Goal: Find specific page/section: Find specific page/section

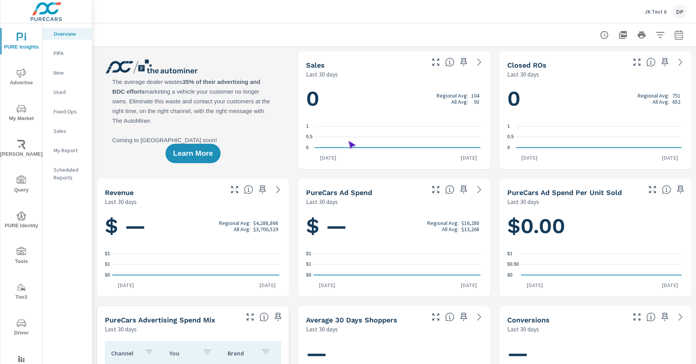
click at [20, 328] on span "Driver" at bounding box center [21, 327] width 37 height 19
